Goal: Task Accomplishment & Management: Complete application form

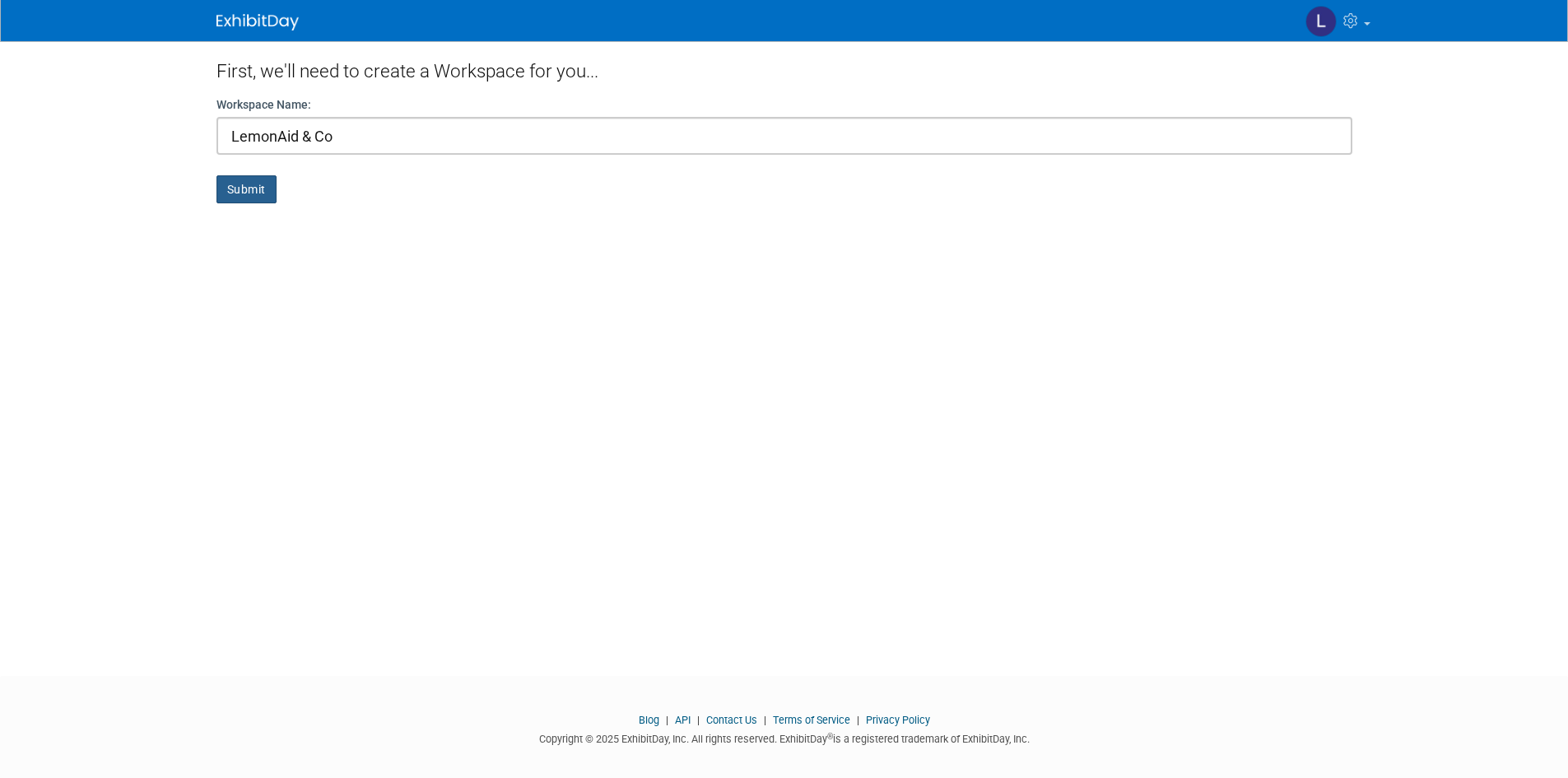
type input "LemonAid & Co"
click at [253, 178] on button "Submit" at bounding box center [246, 189] width 60 height 28
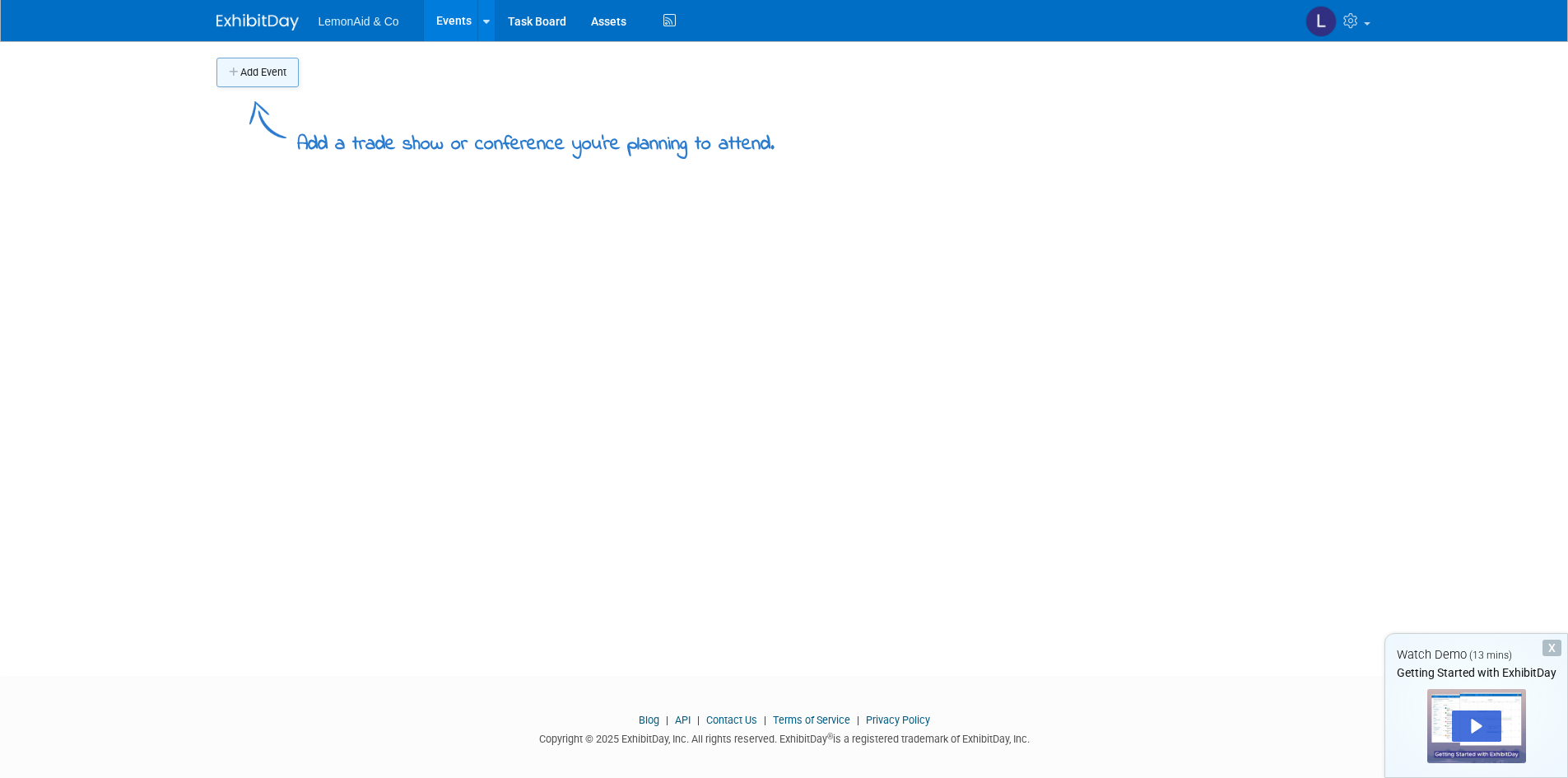
click at [283, 70] on button "Add Event" at bounding box center [257, 72] width 82 height 30
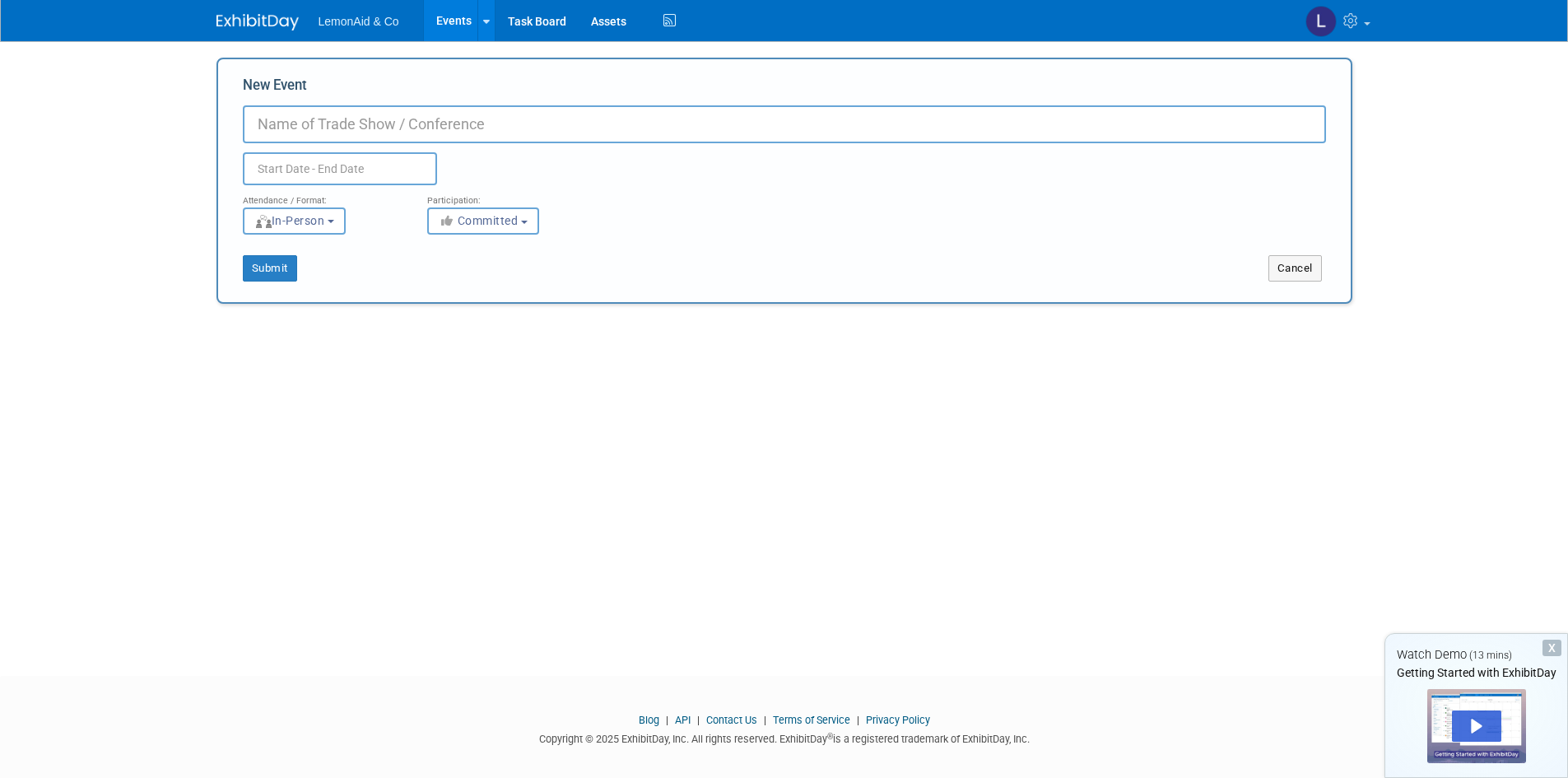
click at [307, 115] on input "New Event" at bounding box center [784, 124] width 1083 height 38
type input "[MEDICAL_DATA] Event in [GEOGRAPHIC_DATA]"
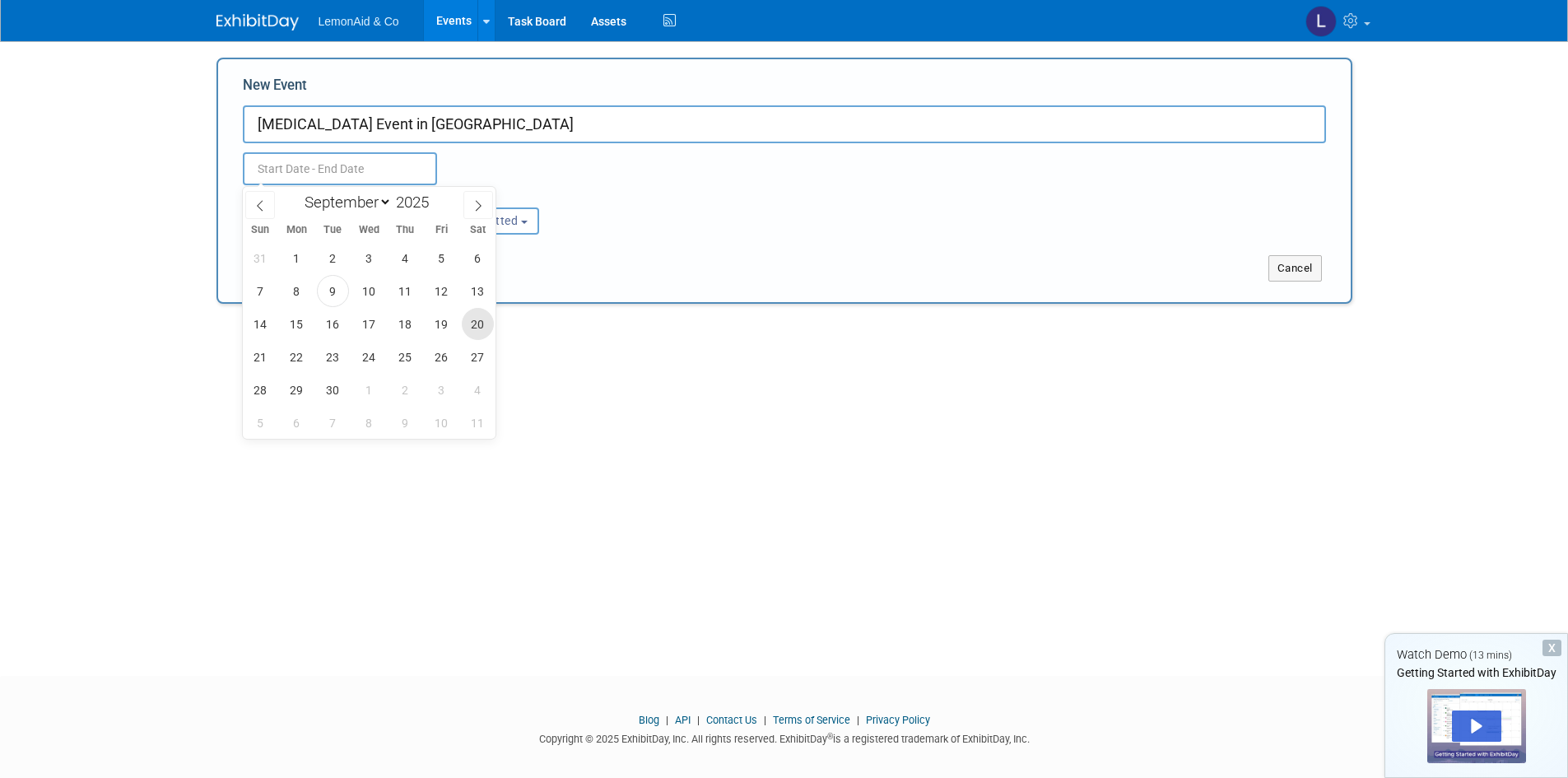
click at [465, 330] on span "20" at bounding box center [478, 324] width 32 height 32
type input "[DATE] to [DATE]"
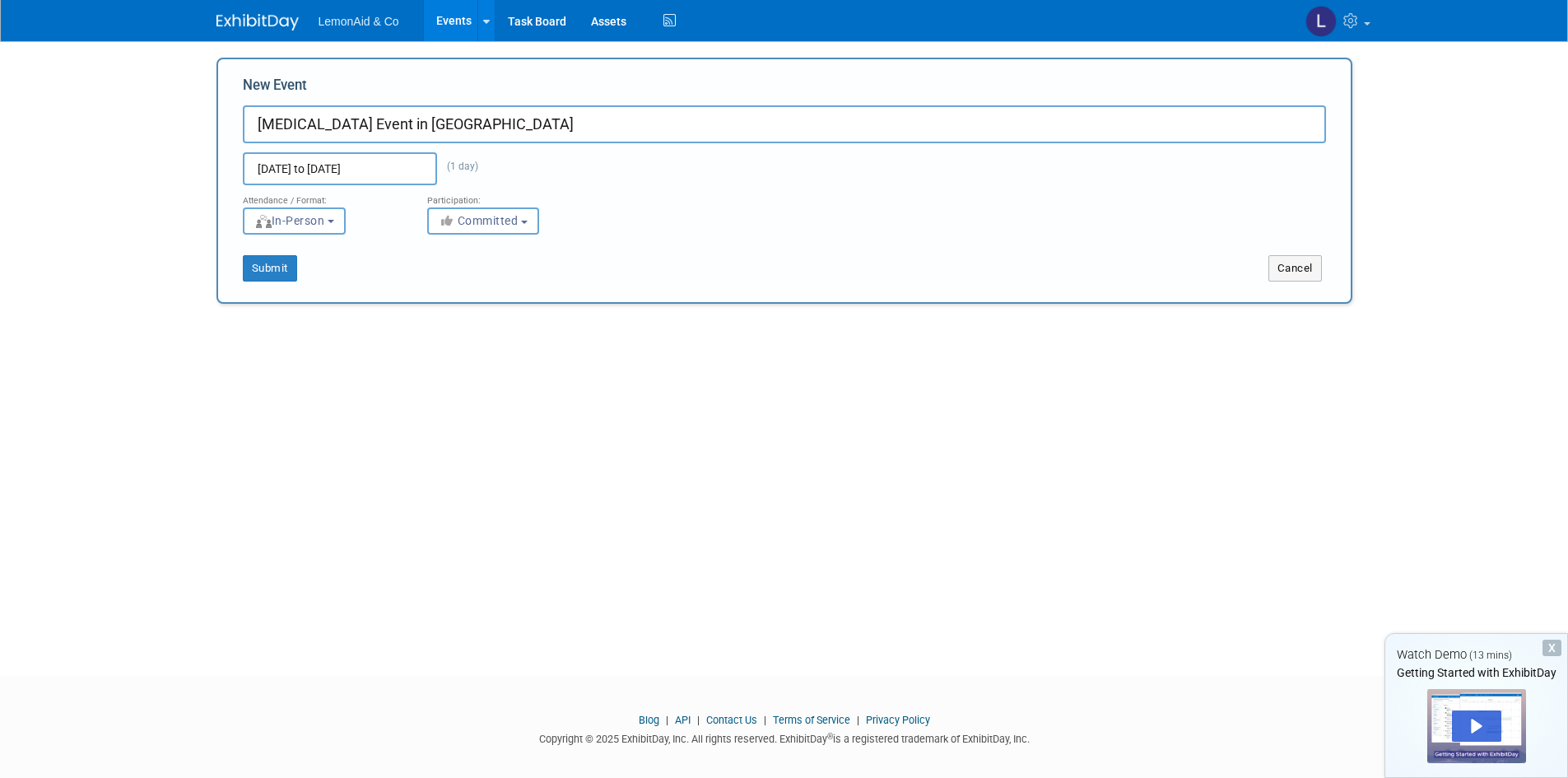
click at [866, 287] on div "New Event [MEDICAL_DATA] Event in [GEOGRAPHIC_DATA] [DATE] to [DATE] (1 day) Du…" at bounding box center [784, 181] width 1136 height 246
click at [341, 217] on button "In-Person" at bounding box center [294, 221] width 103 height 27
click at [491, 220] on span "Committed" at bounding box center [478, 221] width 80 height 14
click at [503, 251] on label "Committed" at bounding box center [490, 255] width 109 height 21
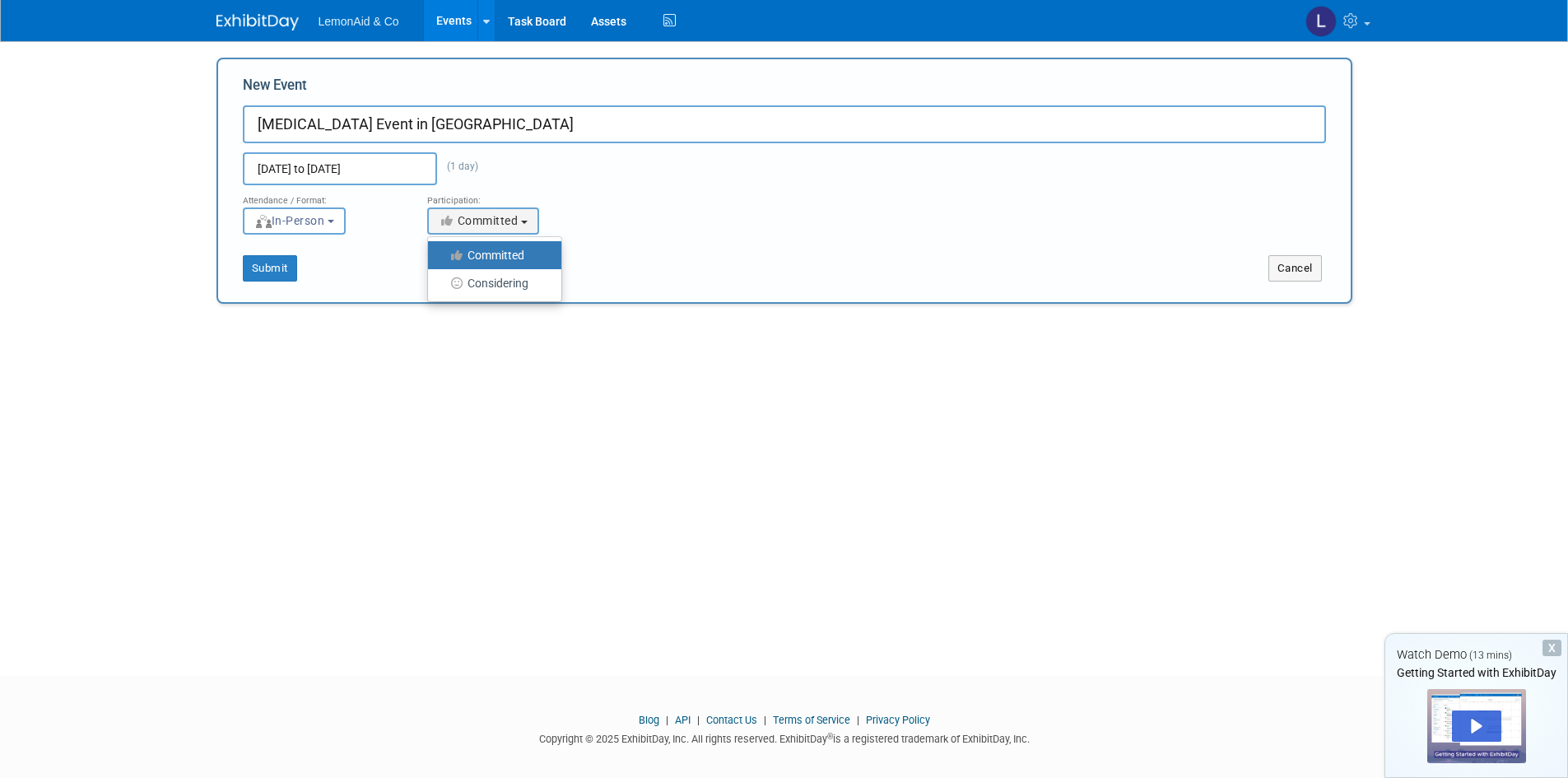
click at [443, 251] on input "Committed" at bounding box center [437, 256] width 11 height 11
click at [277, 267] on button "Submit" at bounding box center [270, 268] width 54 height 26
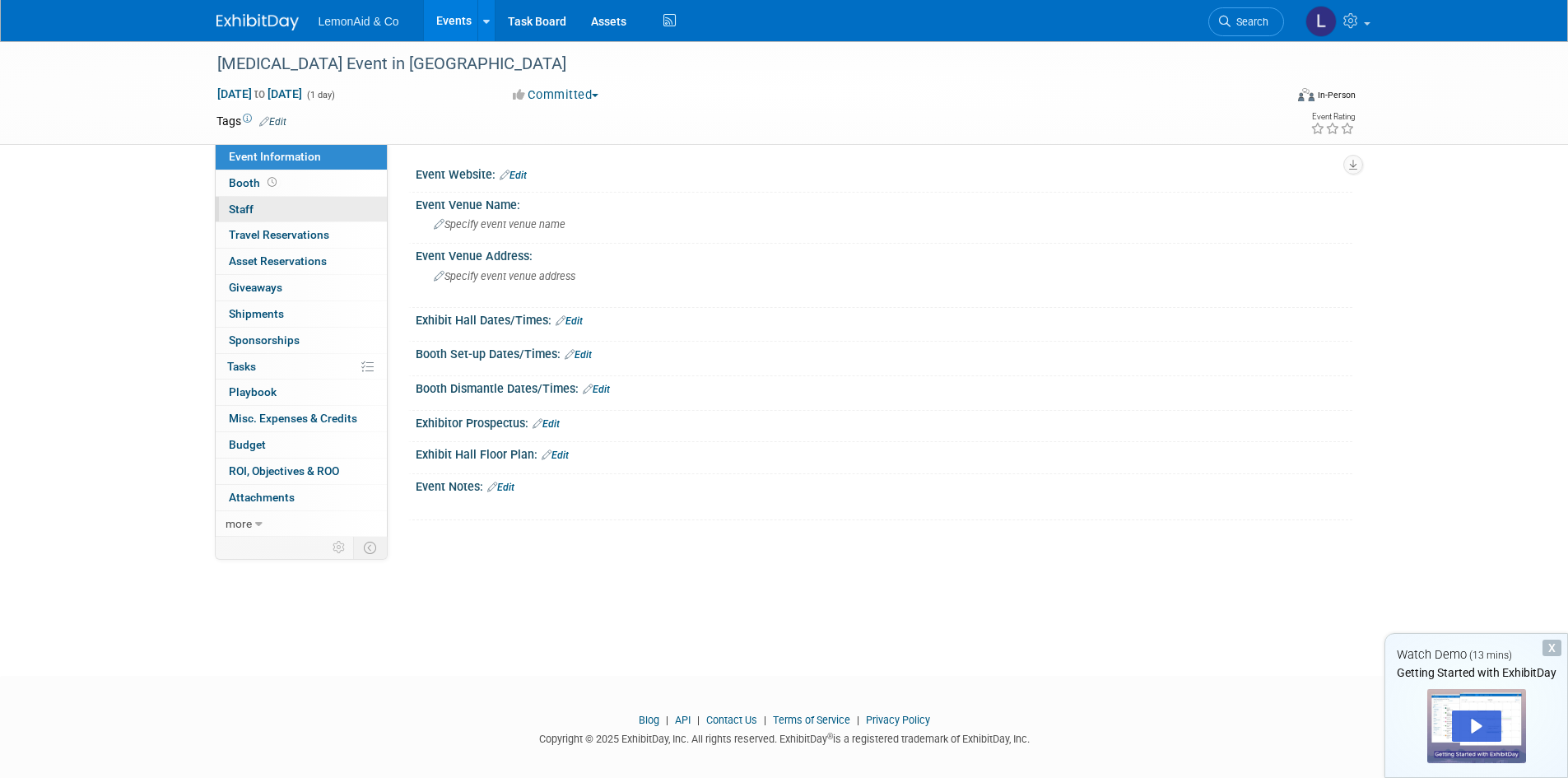
click at [235, 211] on span "Staff 0" at bounding box center [240, 209] width 25 height 14
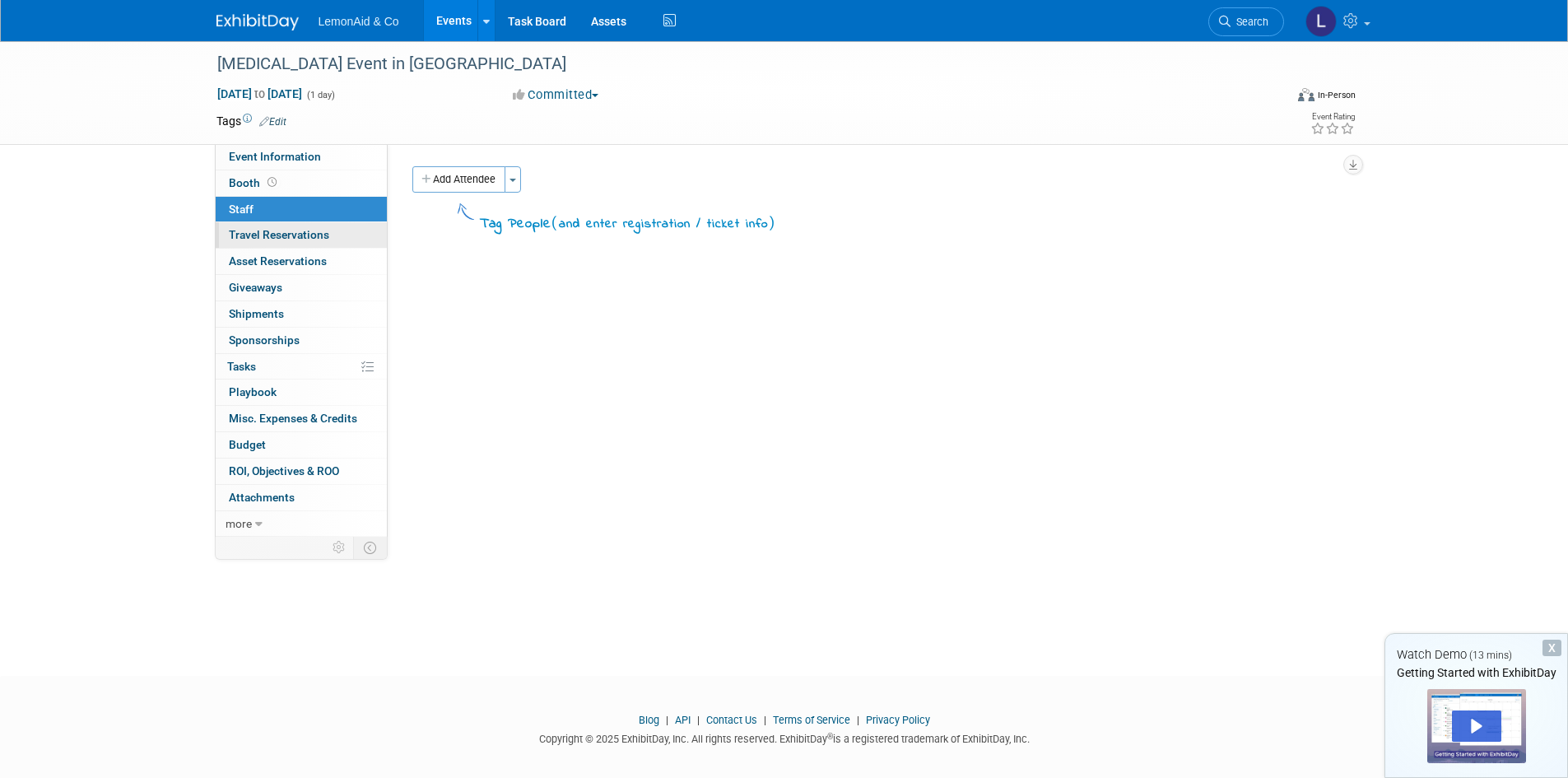
click at [245, 240] on span "Travel Reservations 0" at bounding box center [279, 234] width 100 height 14
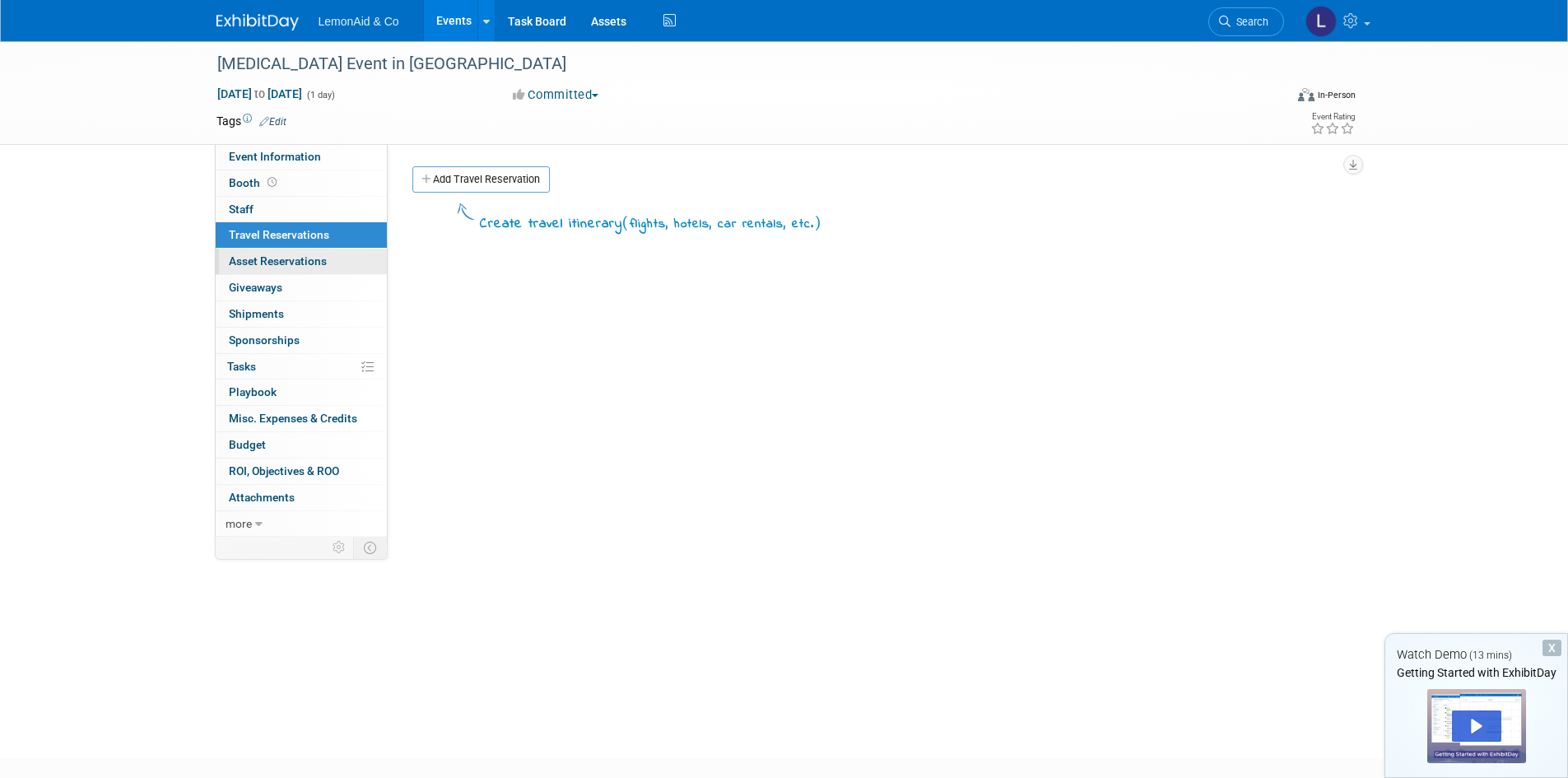
click at [265, 267] on span "Asset Reservations 0" at bounding box center [277, 261] width 98 height 14
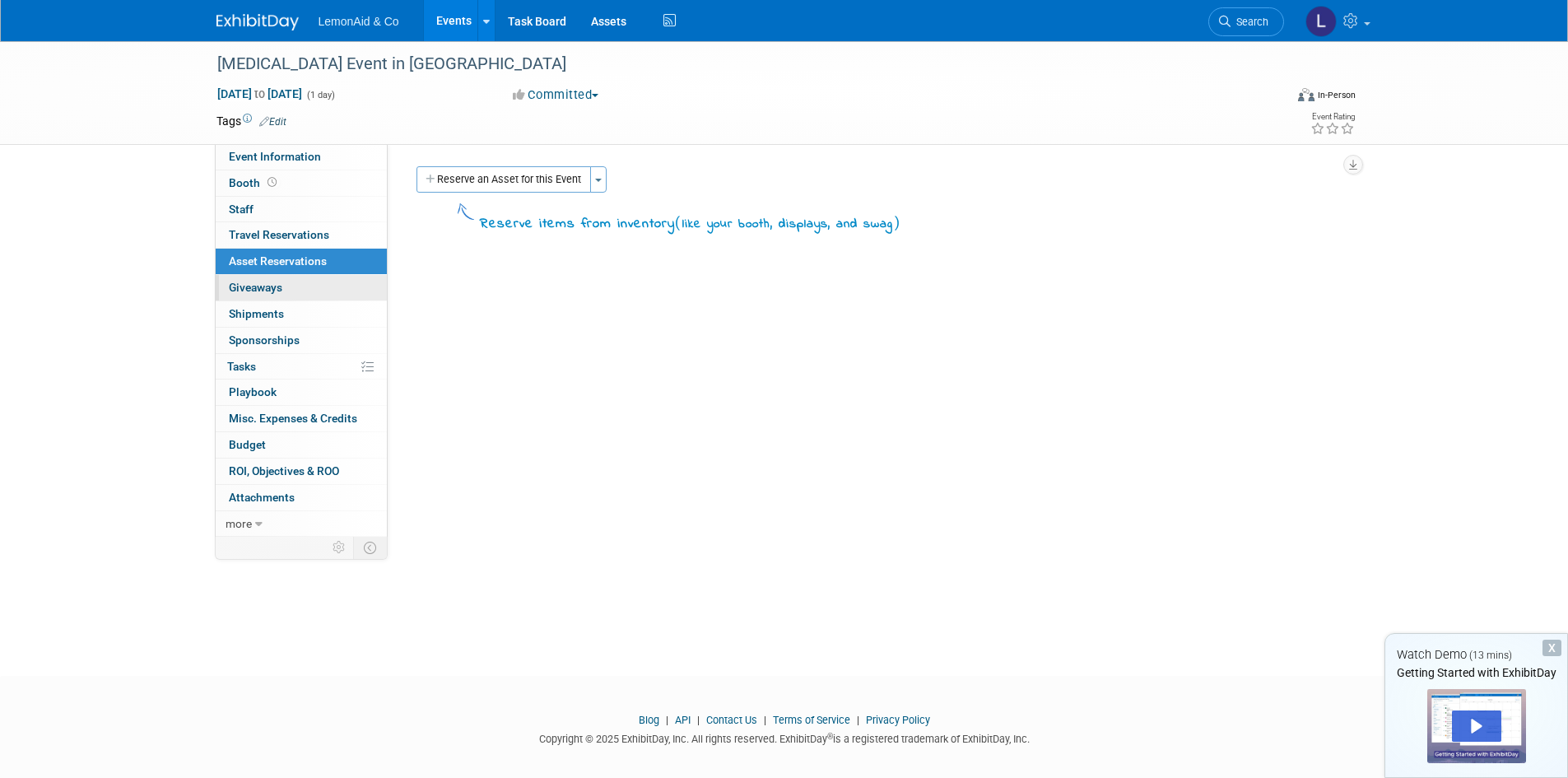
click at [276, 290] on span "Giveaways 0" at bounding box center [255, 287] width 54 height 14
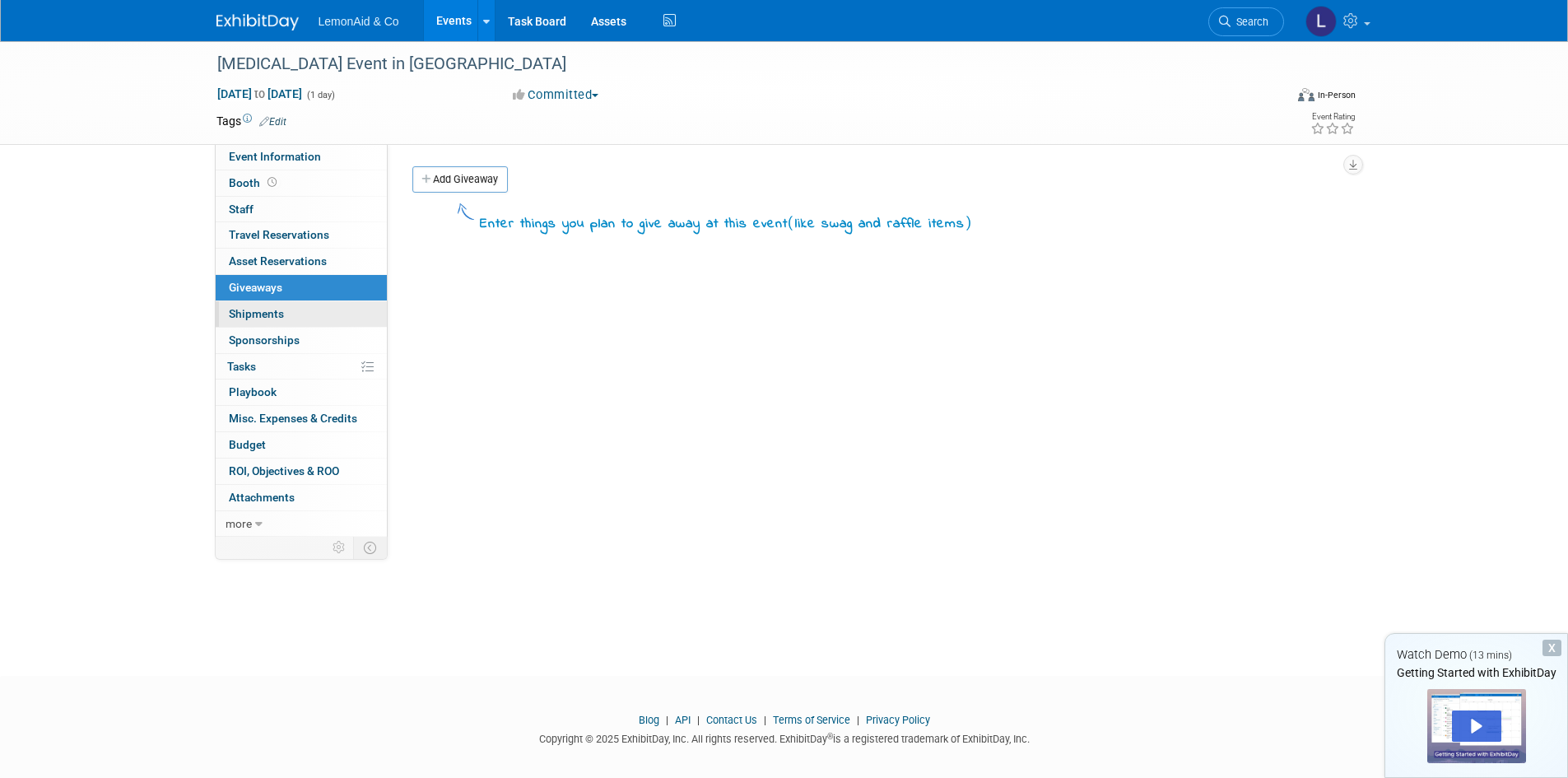
click at [277, 316] on span "Shipments 0" at bounding box center [256, 313] width 55 height 14
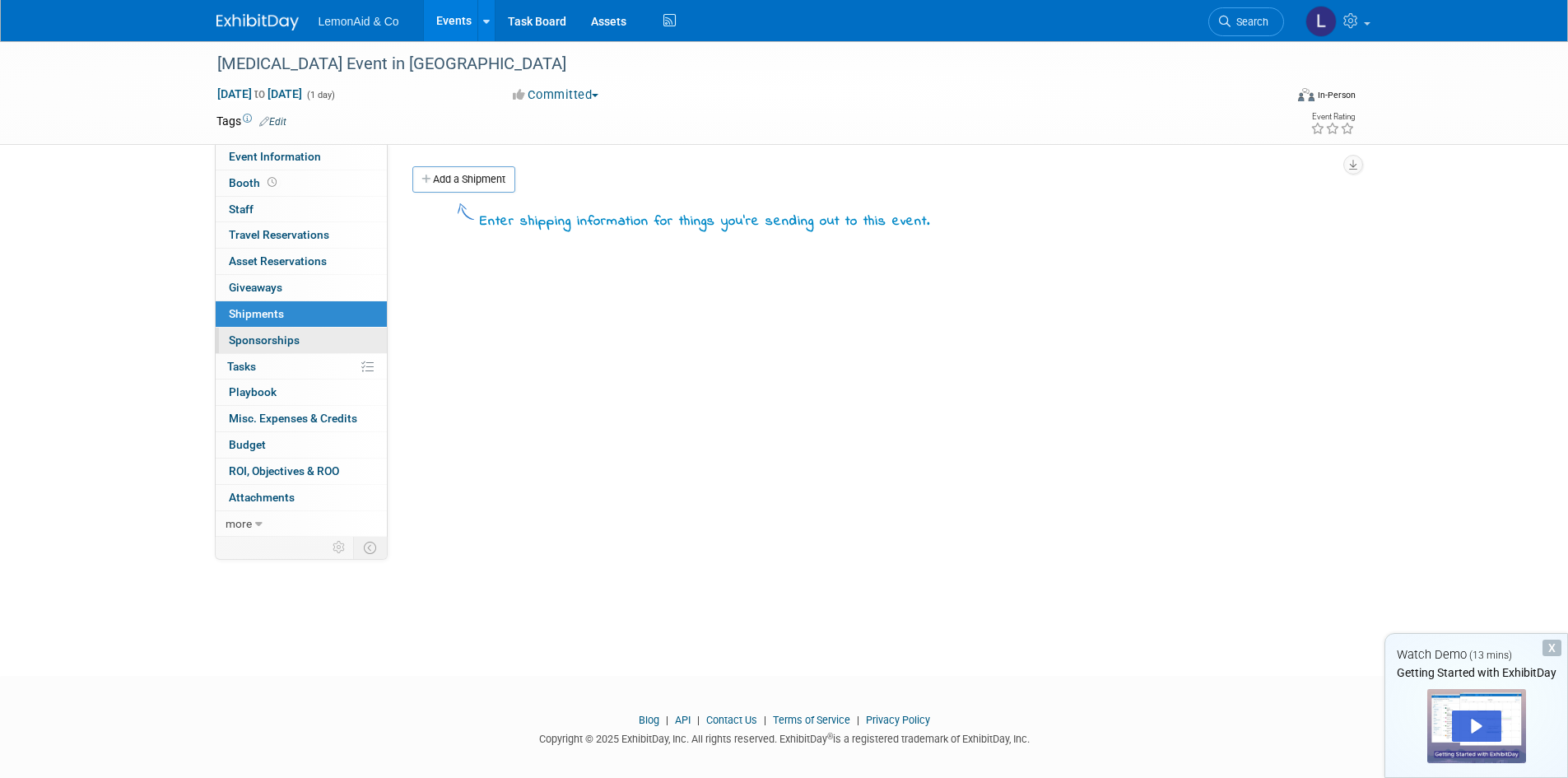
click at [278, 339] on span "Sponsorships 0" at bounding box center [263, 340] width 71 height 14
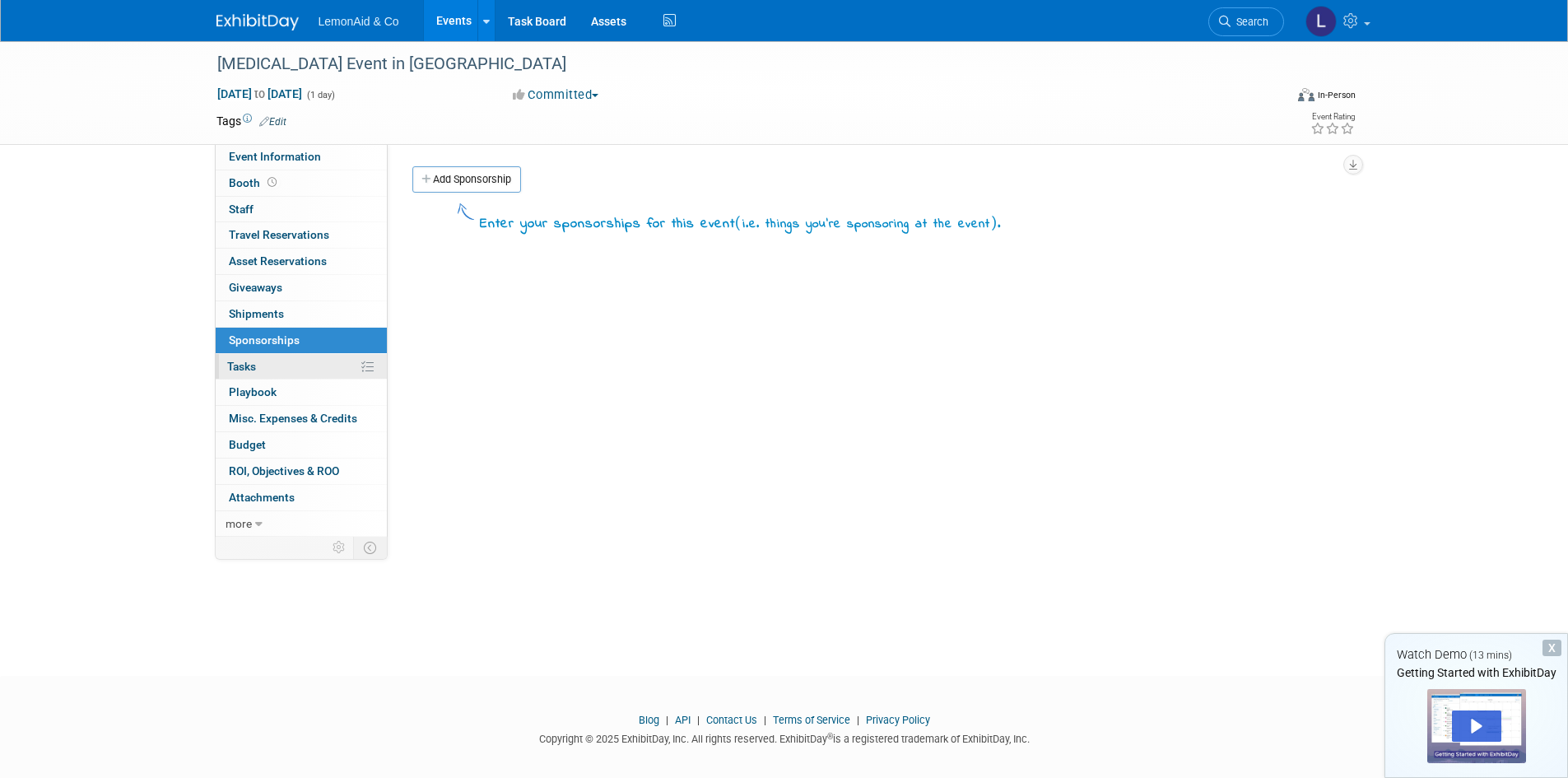
click at [281, 368] on link "0% Tasks 0%" at bounding box center [302, 367] width 172 height 25
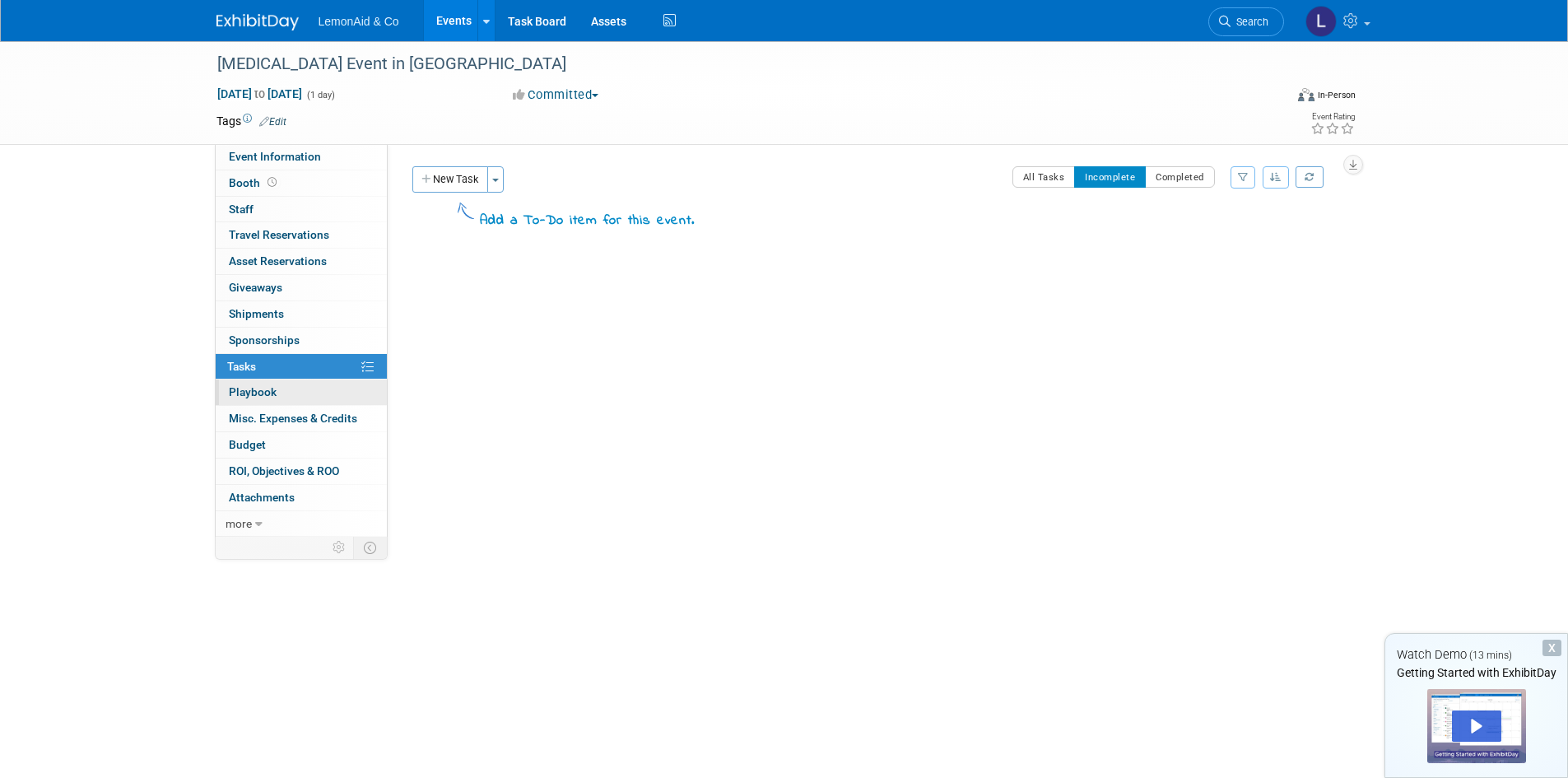
click at [257, 397] on span "Playbook 0" at bounding box center [252, 392] width 48 height 14
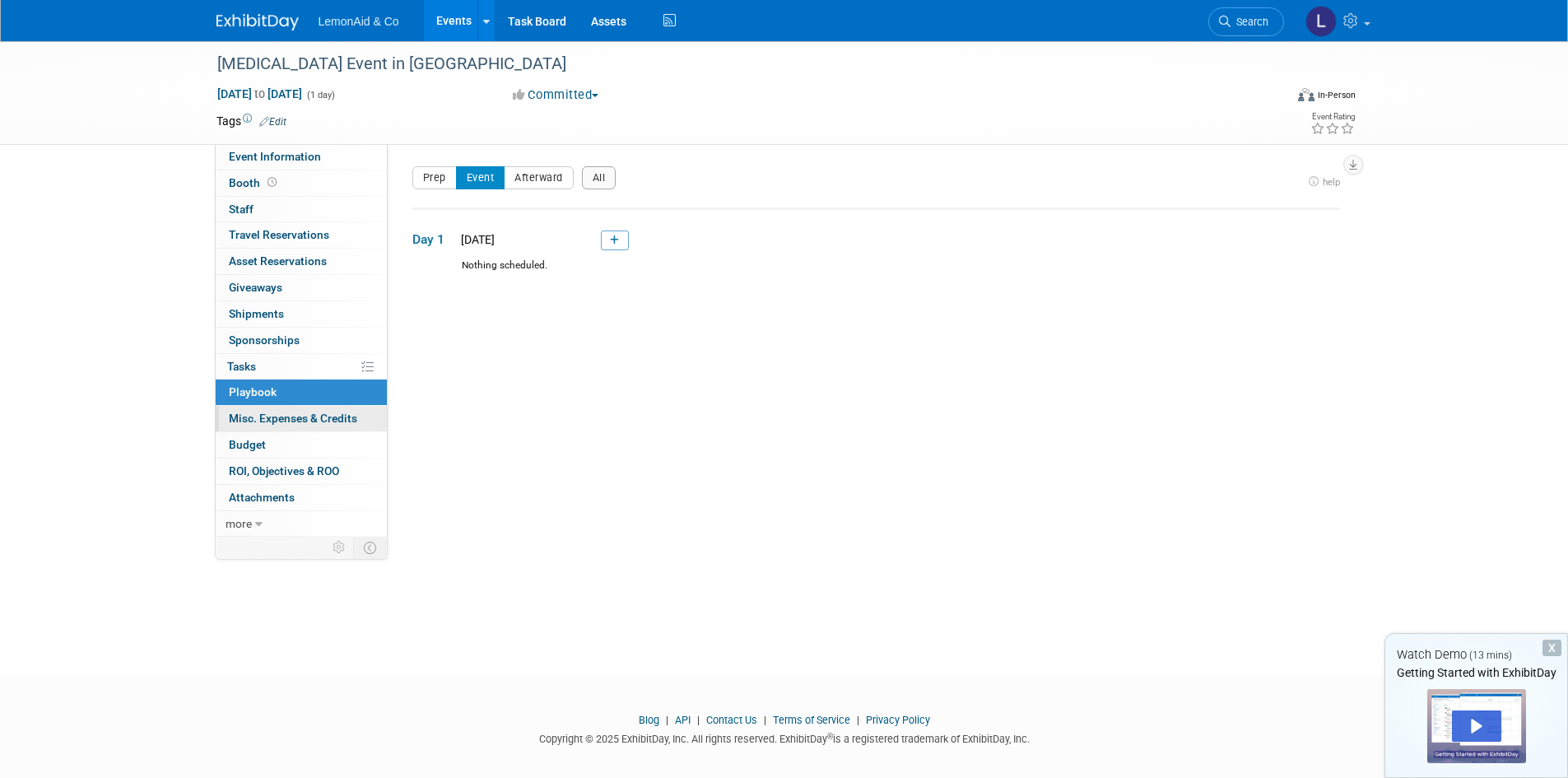
click at [275, 411] on span "Misc. Expenses & Credits 0" at bounding box center [292, 418] width 128 height 14
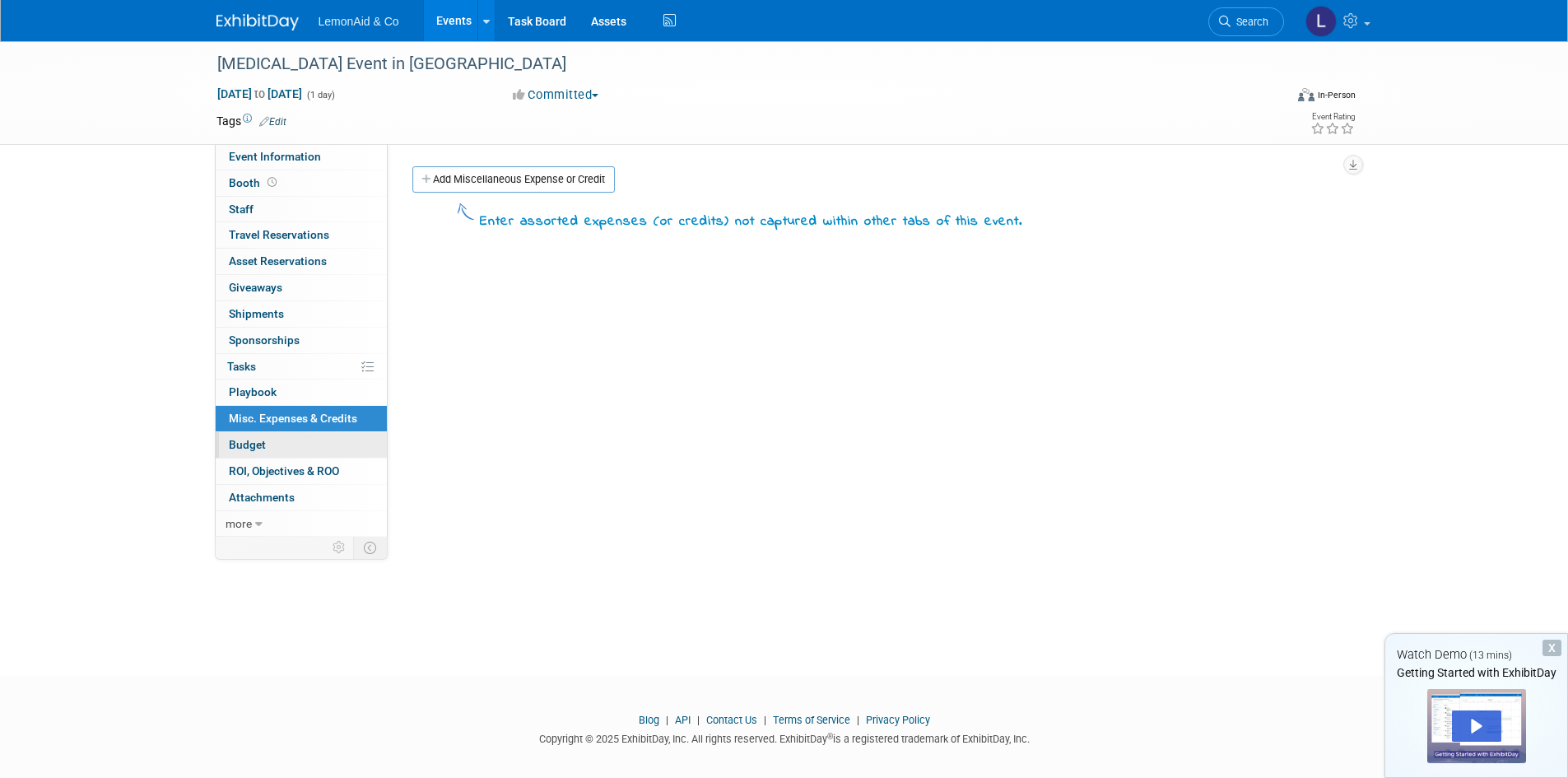
click at [260, 444] on span "Budget" at bounding box center [247, 444] width 37 height 14
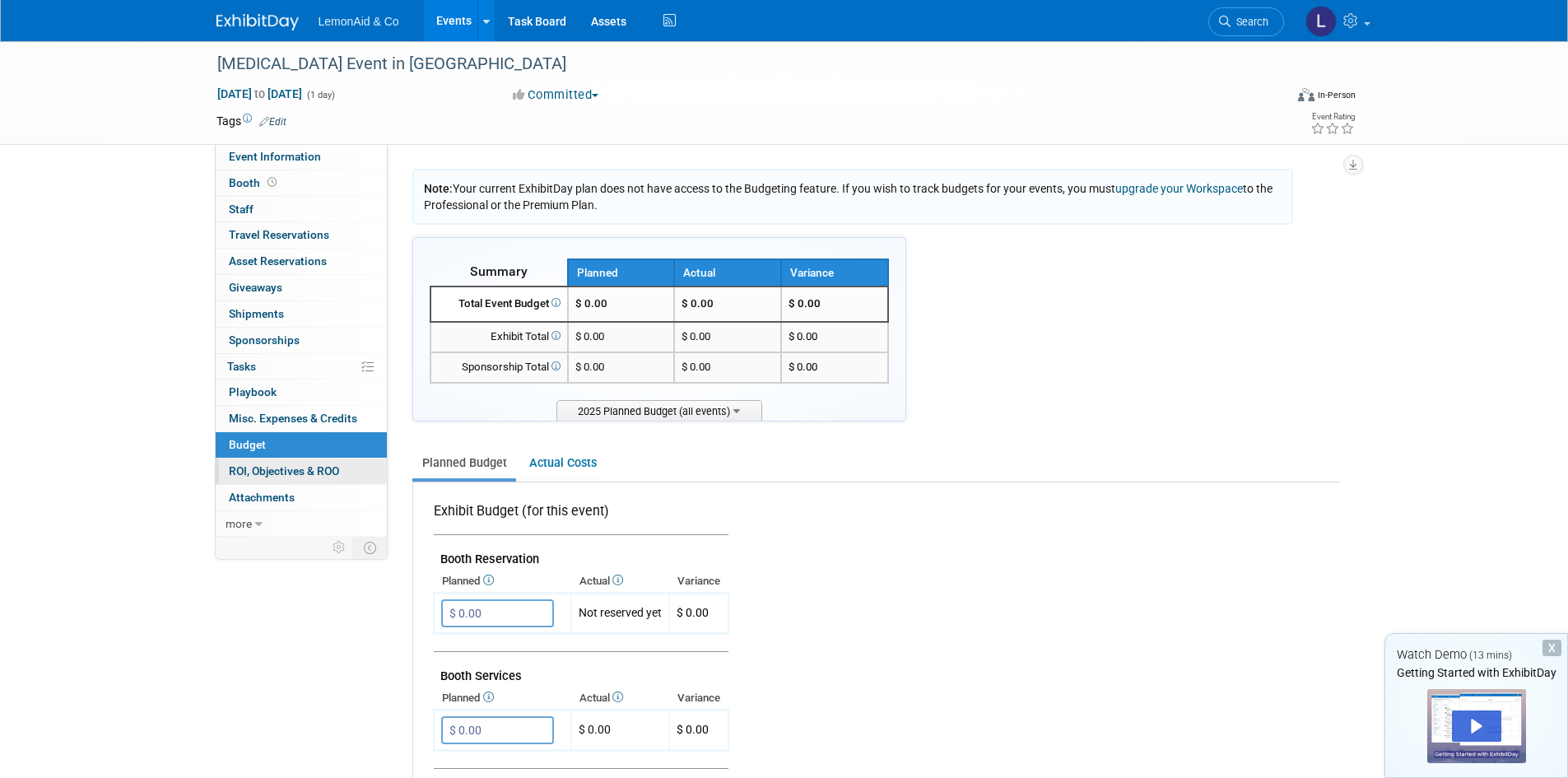
click at [294, 470] on span "ROI, Objectives & ROO 0" at bounding box center [284, 471] width 110 height 14
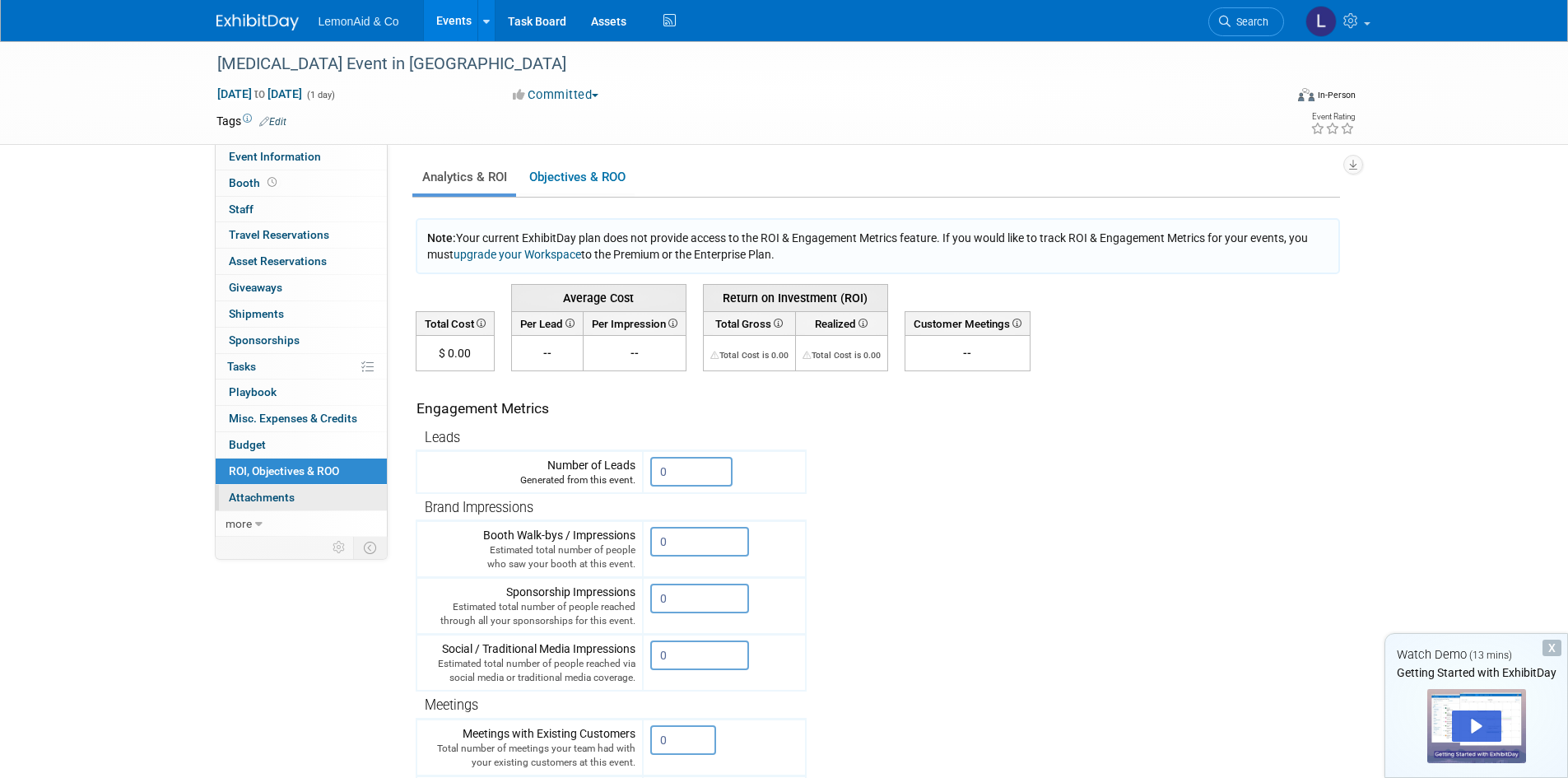
click at [288, 497] on span "Attachments 0" at bounding box center [262, 497] width 66 height 14
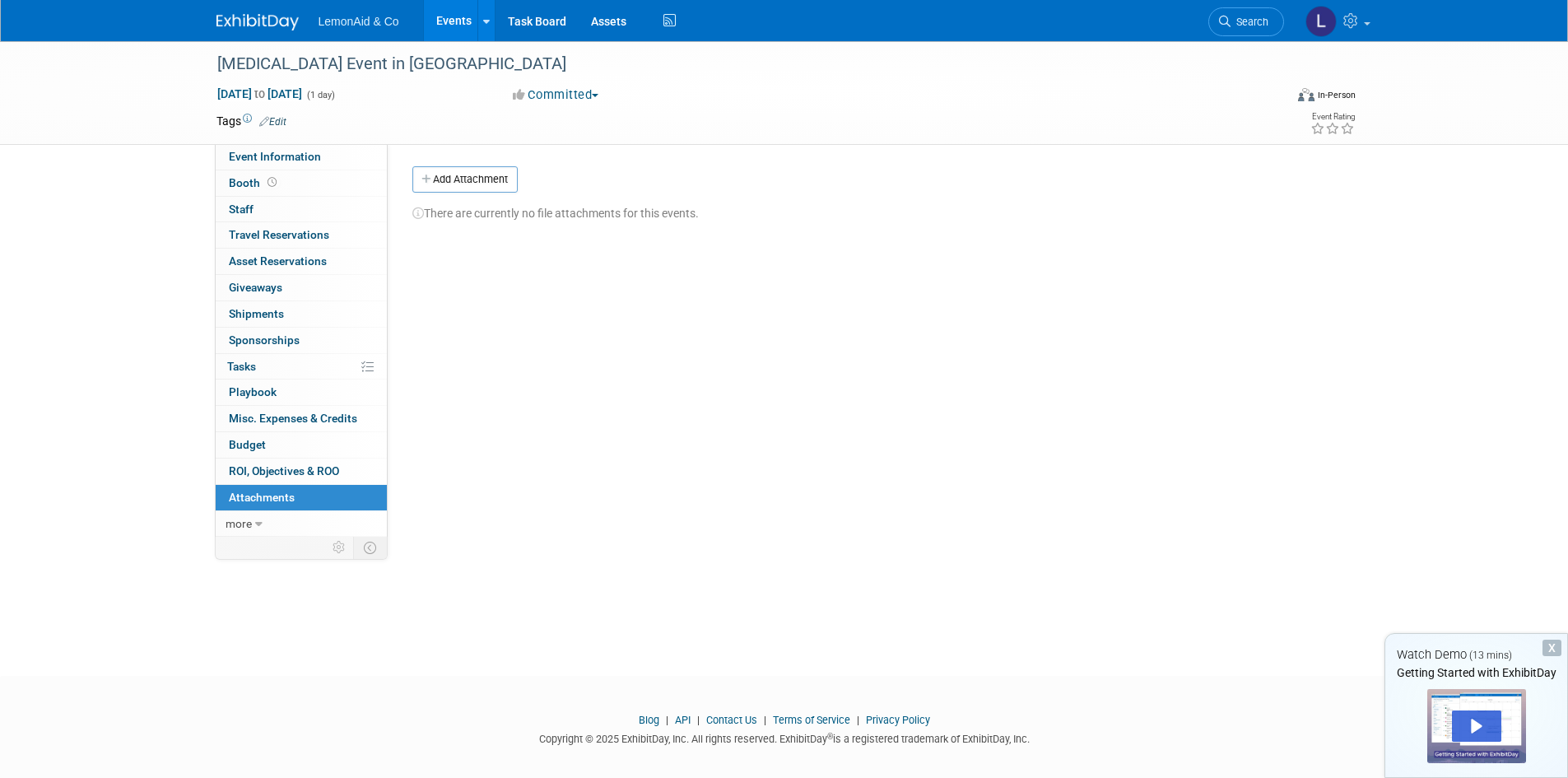
click at [1528, 425] on div "Cancer Event in Frisco Sep 20, 2025 to Sep 20, 2025 (1 day) Sep 20, 2025 to Sep…" at bounding box center [784, 343] width 1568 height 605
click at [488, 29] on link at bounding box center [486, 20] width 17 height 41
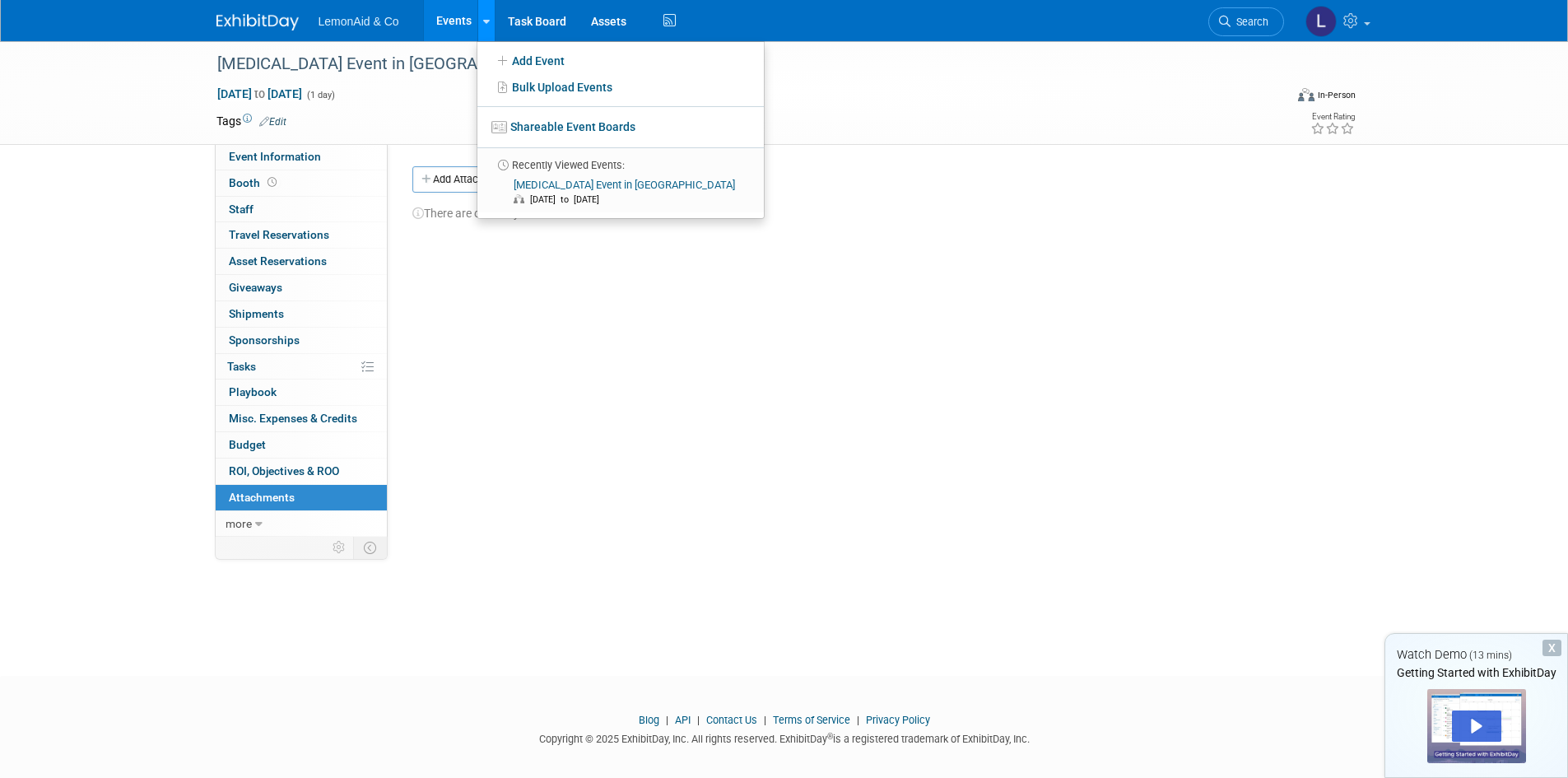
click at [491, 20] on link at bounding box center [486, 20] width 17 height 41
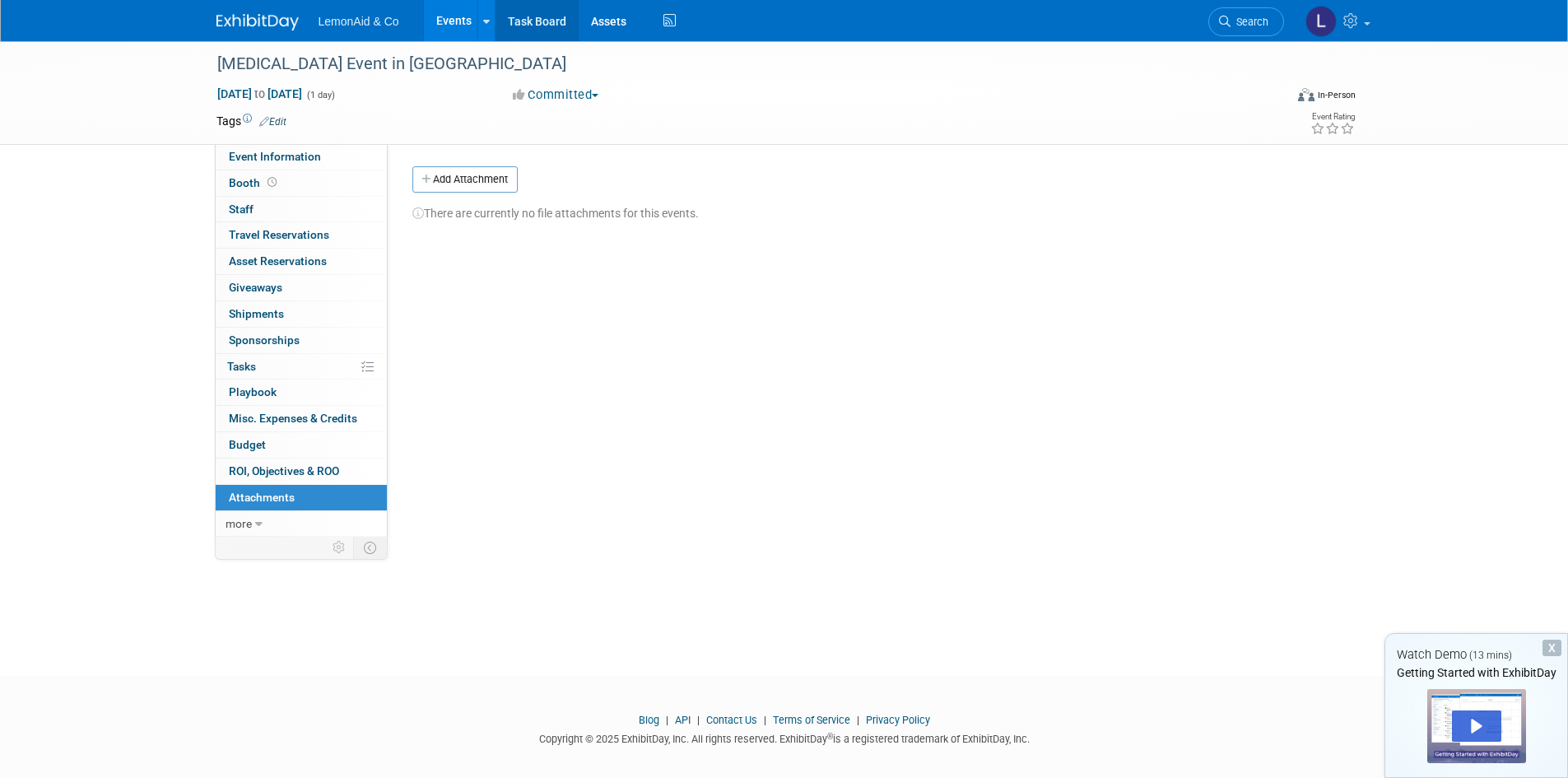
click at [556, 25] on link "Task Board" at bounding box center [537, 20] width 83 height 41
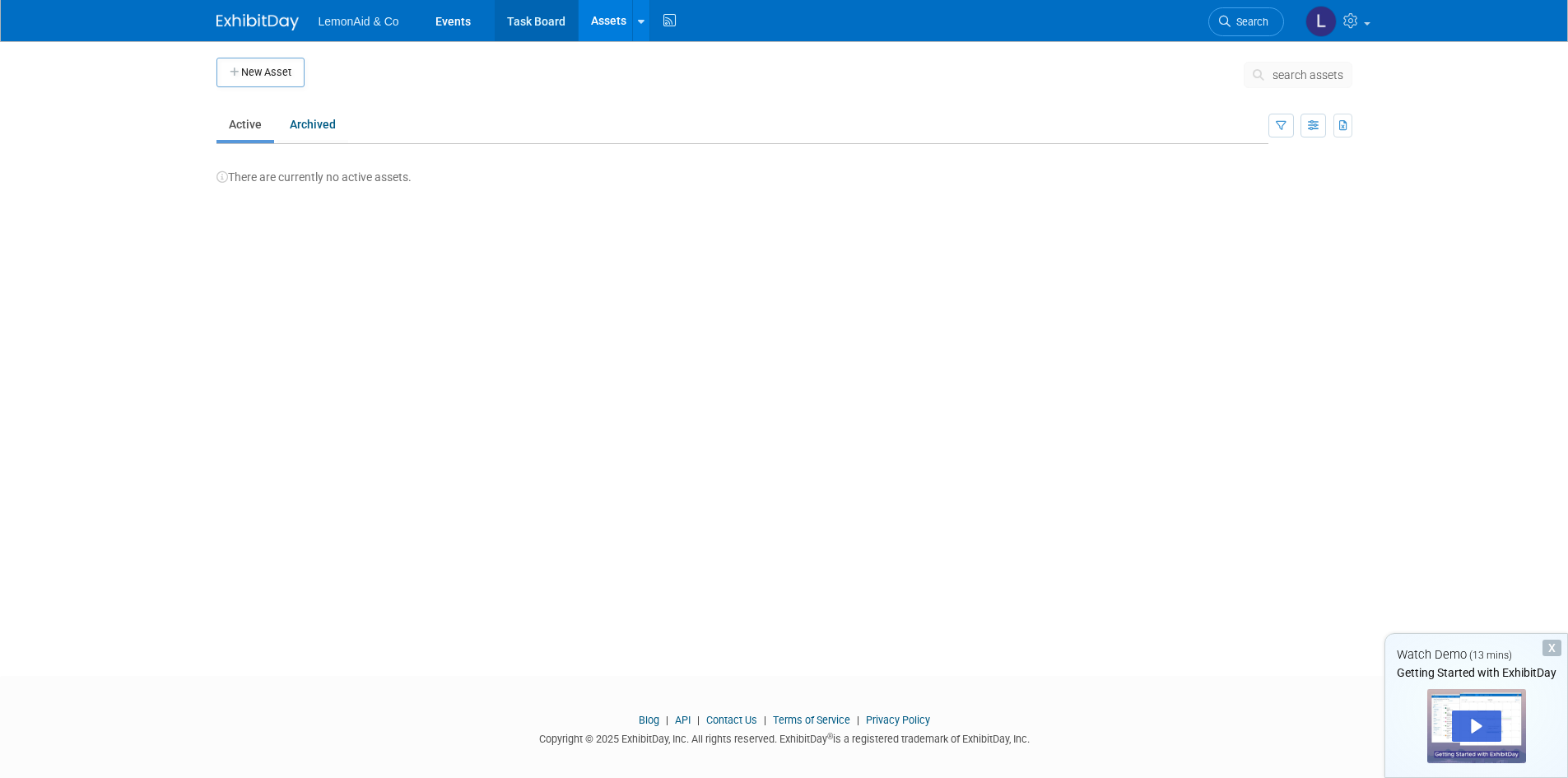
click at [553, 19] on link "Task Board" at bounding box center [536, 20] width 83 height 41
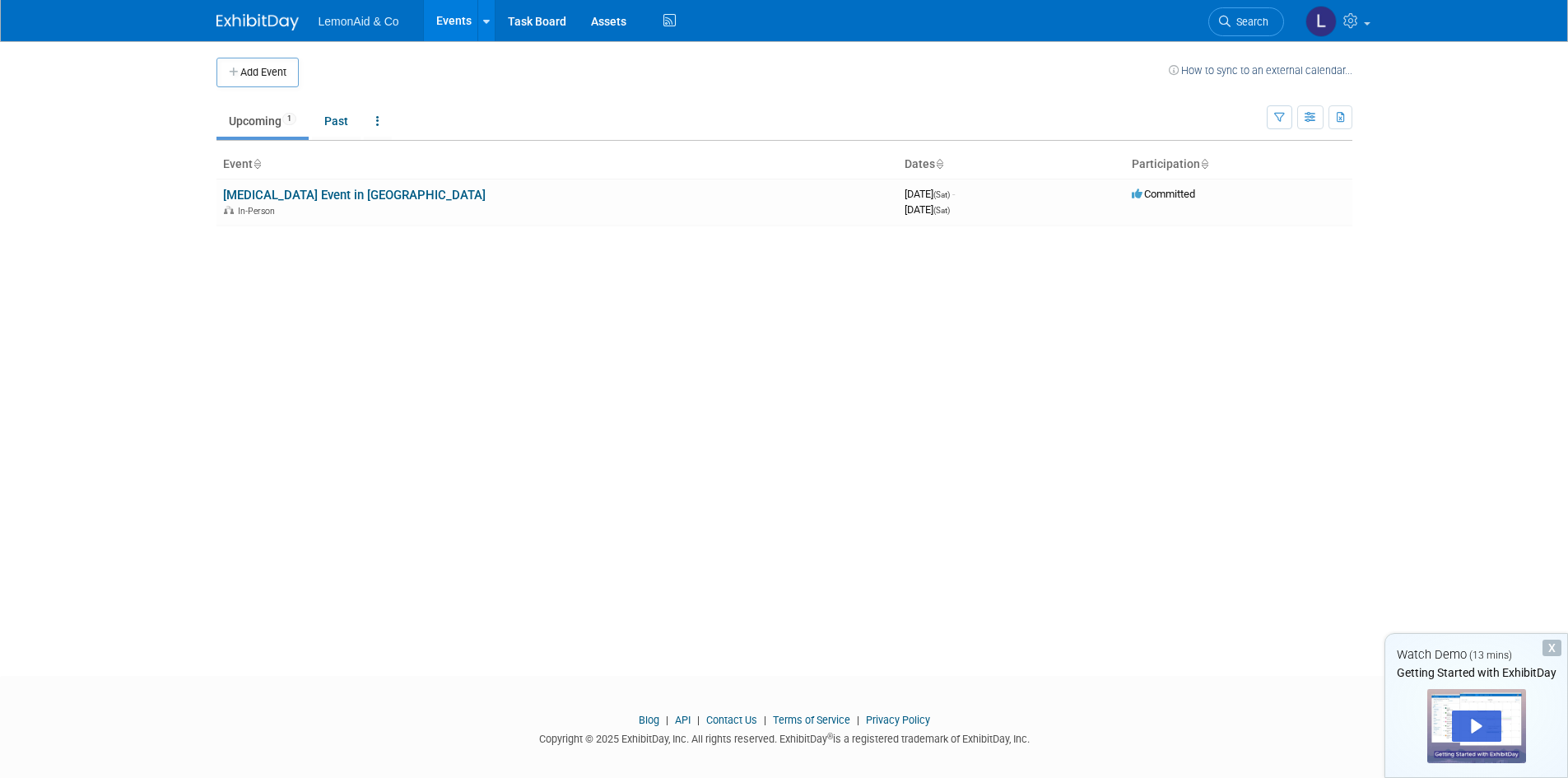
click at [359, 16] on span "LemonAid & Co" at bounding box center [358, 21] width 81 height 14
click at [269, 195] on link "[MEDICAL_DATA] Event in [GEOGRAPHIC_DATA]" at bounding box center [354, 194] width 262 height 14
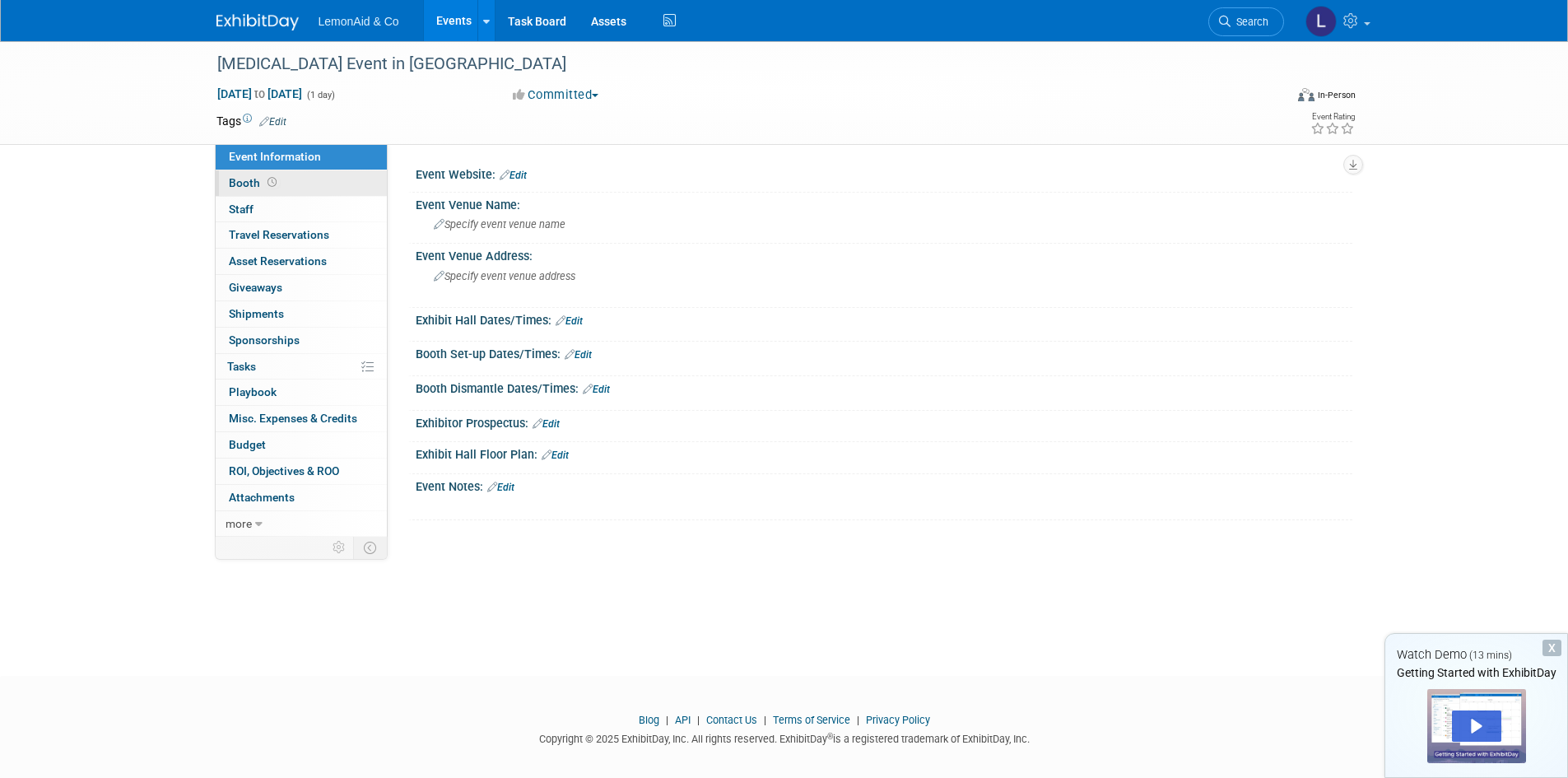
click at [235, 178] on span "Booth" at bounding box center [254, 183] width 51 height 14
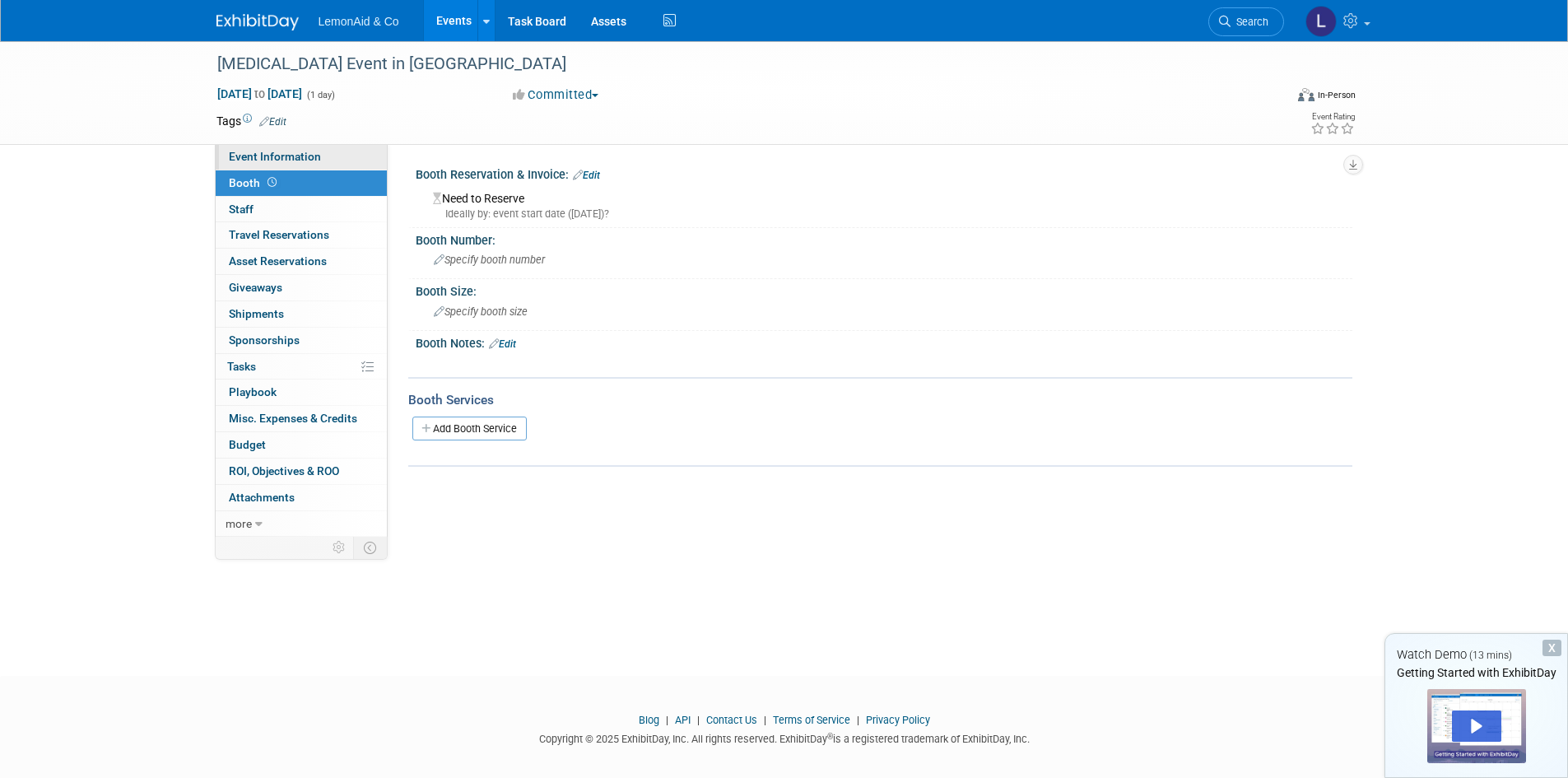
click at [261, 148] on link "Event Information" at bounding box center [302, 157] width 172 height 25
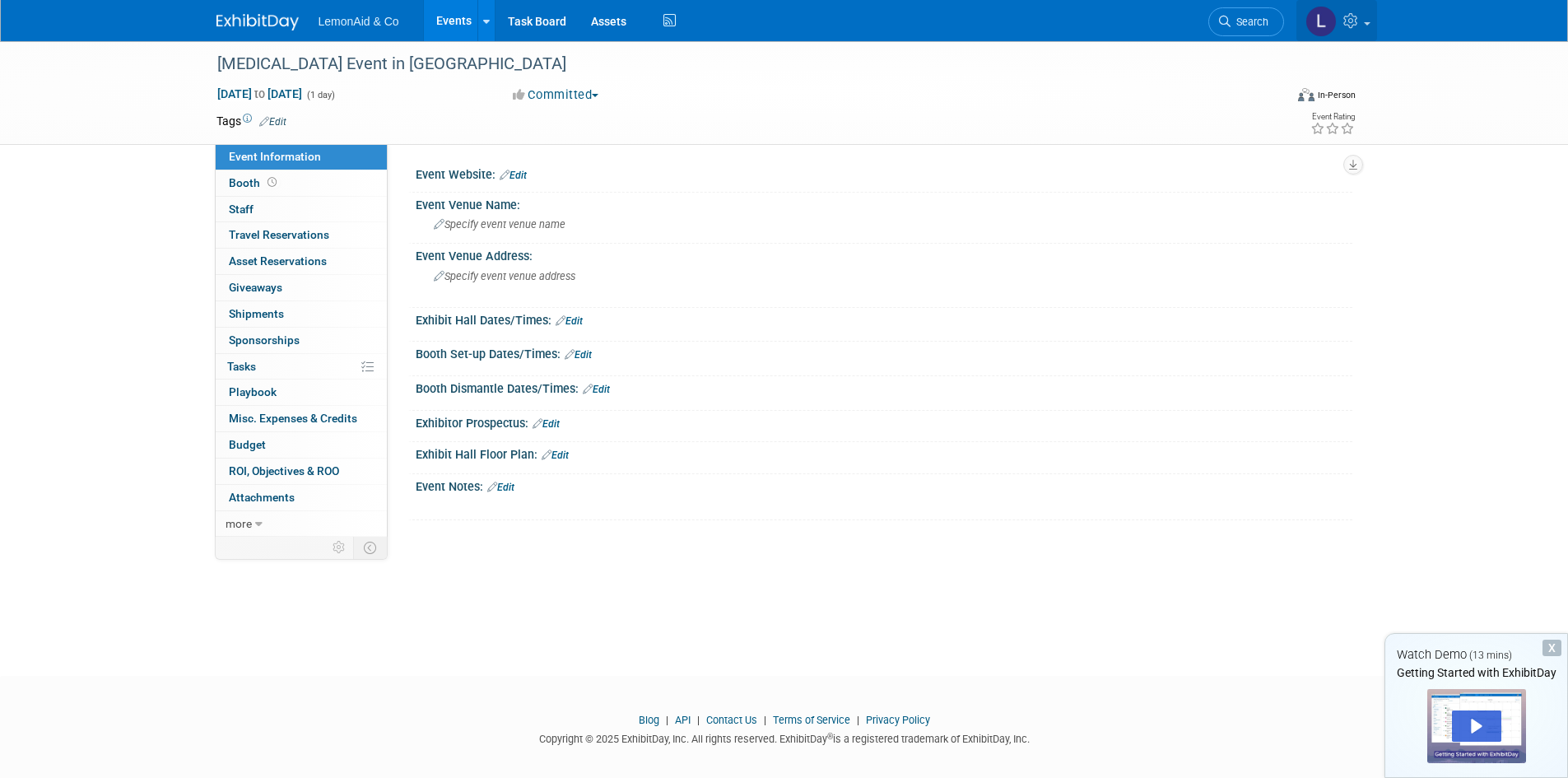
click at [1373, 14] on link at bounding box center [1336, 20] width 81 height 41
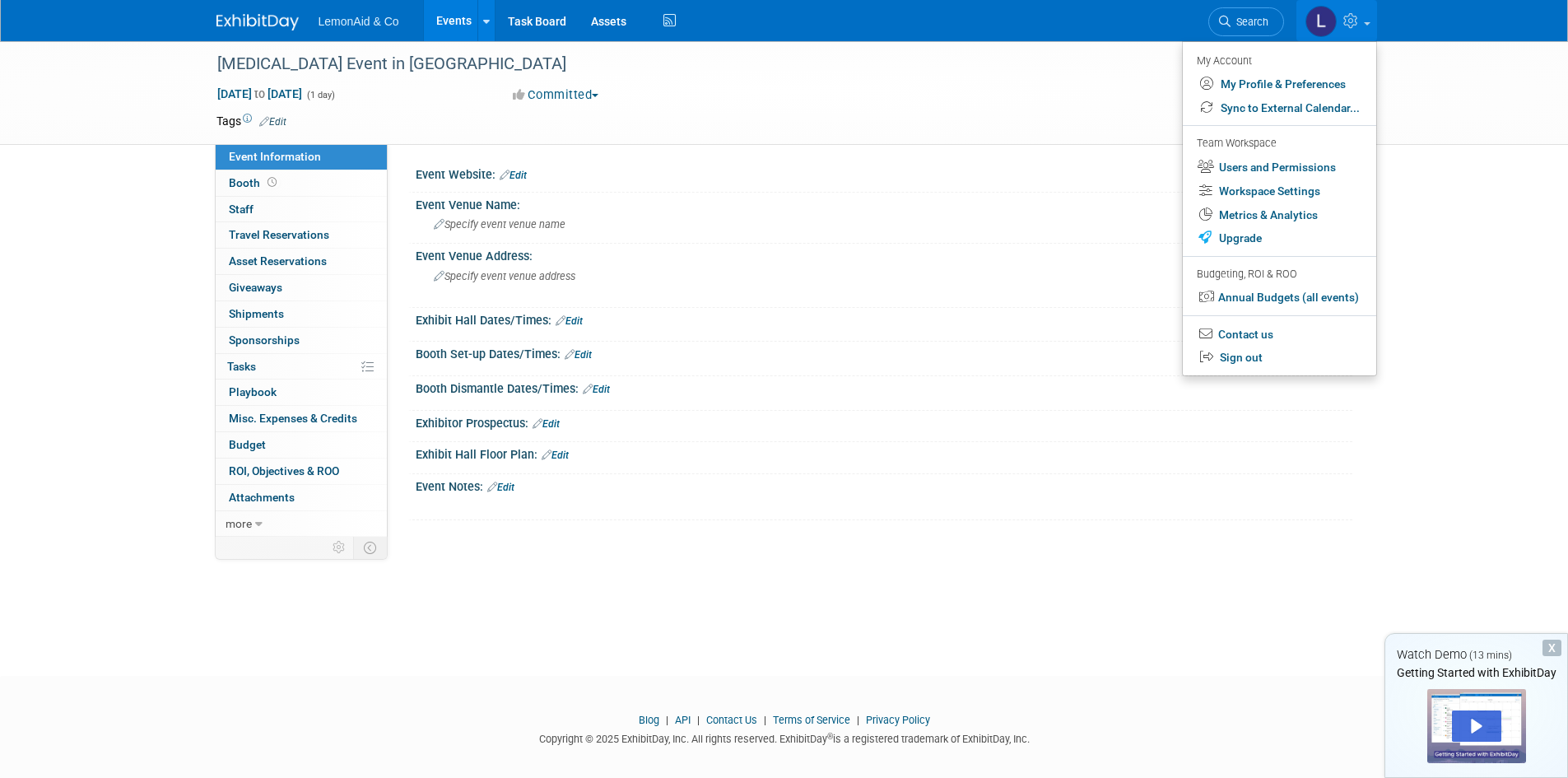
click at [1477, 236] on div "Cancer Event in Frisco Sep 20, 2025 to Sep 20, 2025 (1 day) Sep 20, 2025 to Sep…" at bounding box center [784, 343] width 1568 height 605
